Goal: Use online tool/utility: Utilize a website feature to perform a specific function

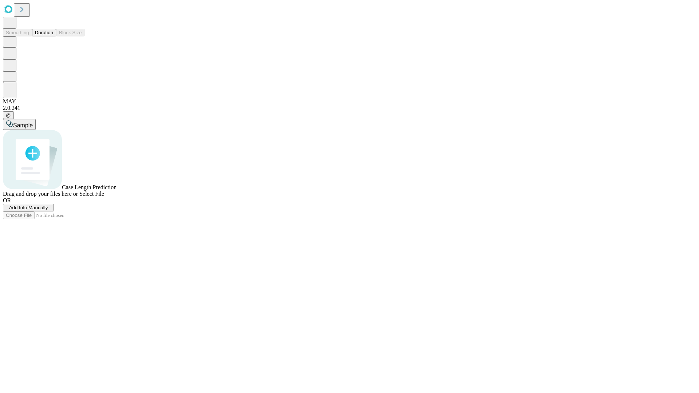
click at [53, 36] on button "Duration" at bounding box center [44, 33] width 24 height 8
click at [48, 210] on span "Add Info Manually" at bounding box center [28, 207] width 39 height 5
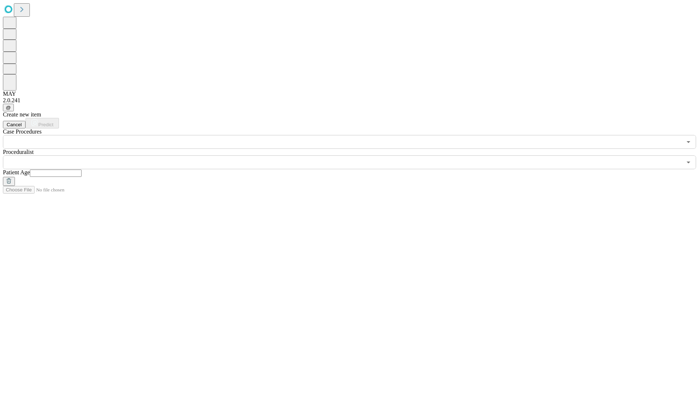
click at [82, 170] on input "text" at bounding box center [56, 173] width 52 height 7
type input "**"
click at [354, 155] on input "text" at bounding box center [342, 162] width 679 height 14
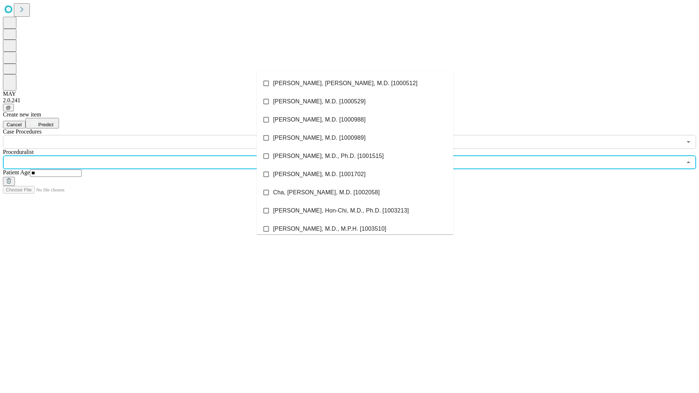
click at [355, 83] on li "[PERSON_NAME], [PERSON_NAME], M.D. [1000512]" at bounding box center [355, 83] width 197 height 18
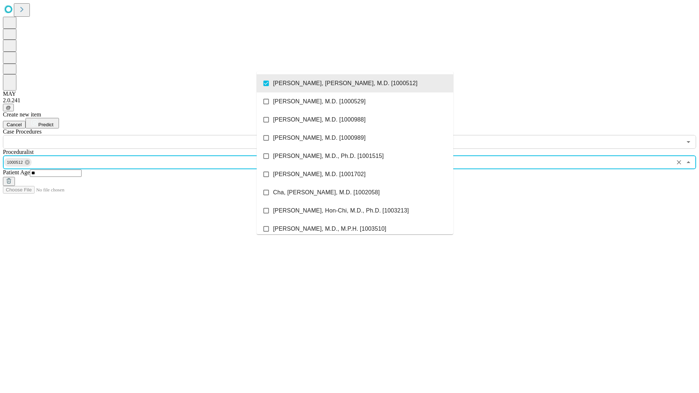
click at [153, 135] on input "text" at bounding box center [342, 142] width 679 height 14
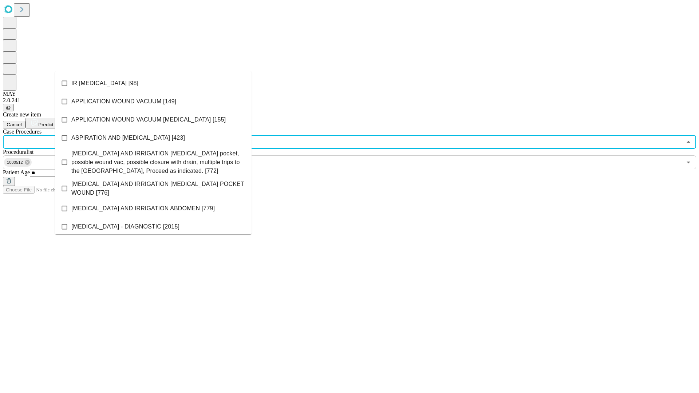
click at [153, 83] on li "IR [MEDICAL_DATA] [98]" at bounding box center [153, 83] width 197 height 18
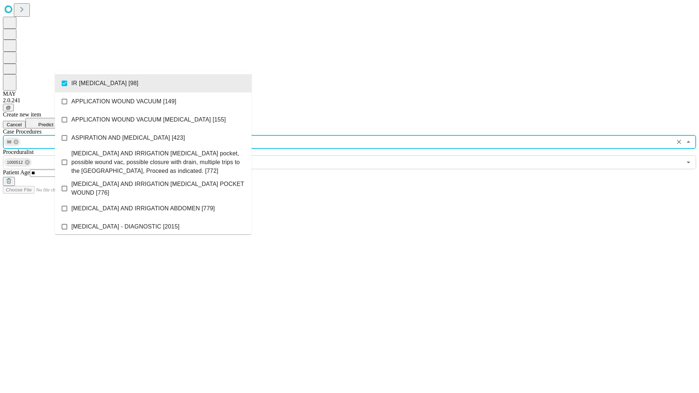
click at [53, 122] on span "Predict" at bounding box center [45, 124] width 15 height 5
